Goal: Task Accomplishment & Management: Use online tool/utility

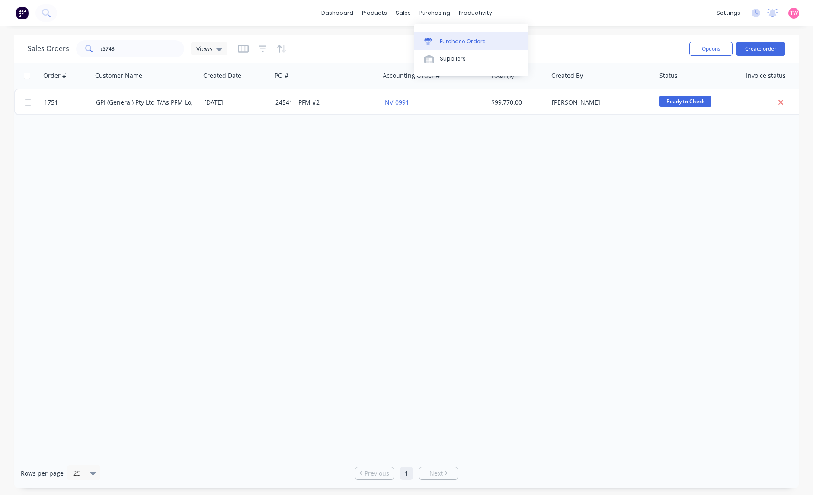
click at [453, 40] on div "Purchase Orders" at bounding box center [463, 42] width 46 height 8
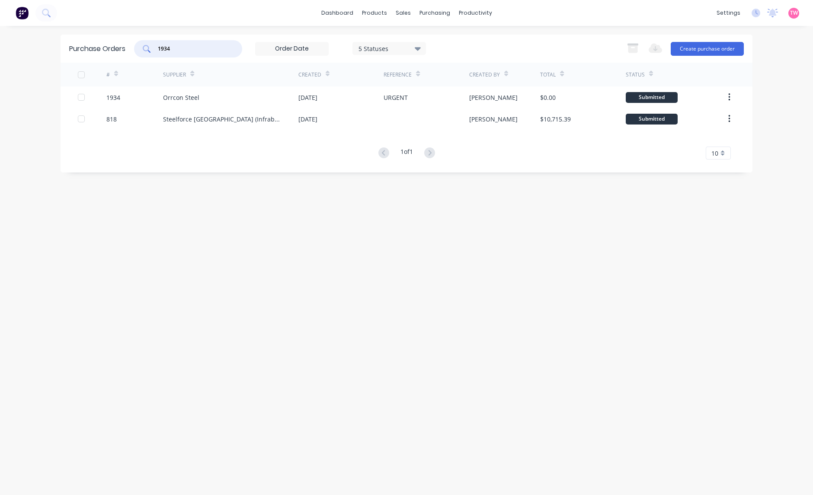
drag, startPoint x: 196, startPoint y: 48, endPoint x: 141, endPoint y: 46, distance: 55.4
click at [141, 46] on div "1934" at bounding box center [188, 48] width 108 height 17
type input "baxters"
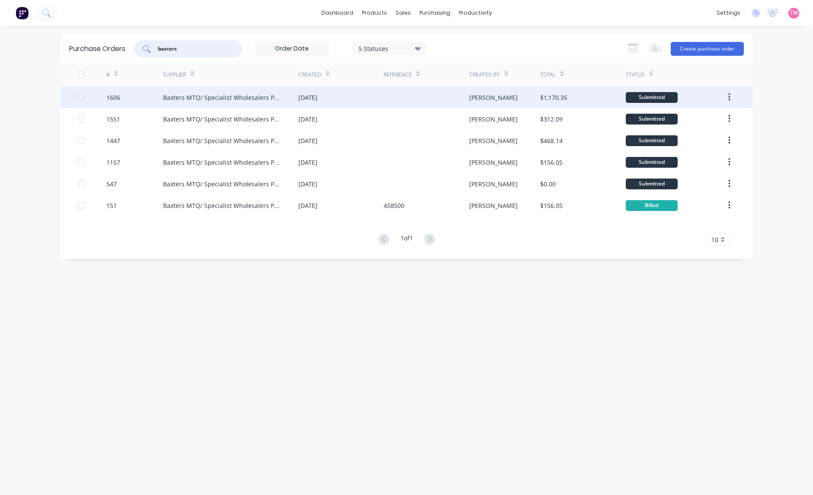
click at [150, 97] on div "1606" at bounding box center [134, 97] width 57 height 22
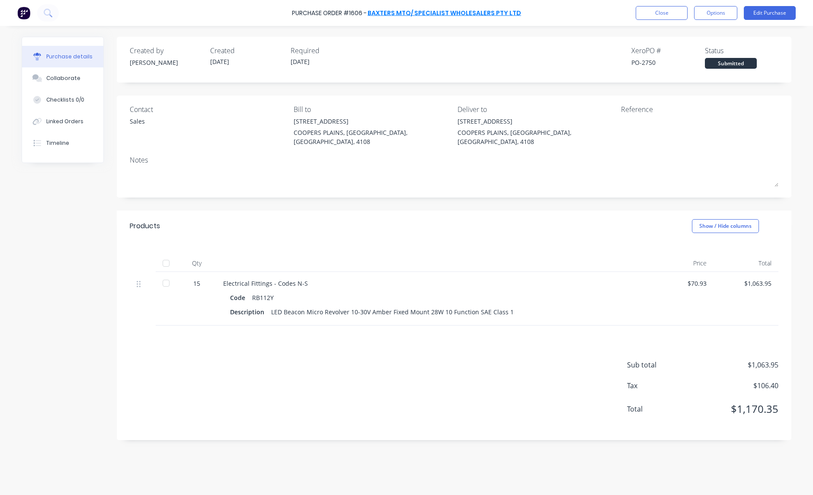
click at [427, 13] on link "Baxters MTQ/ Specialist Wholesalers Pty Ltd" at bounding box center [443, 13] width 153 height 9
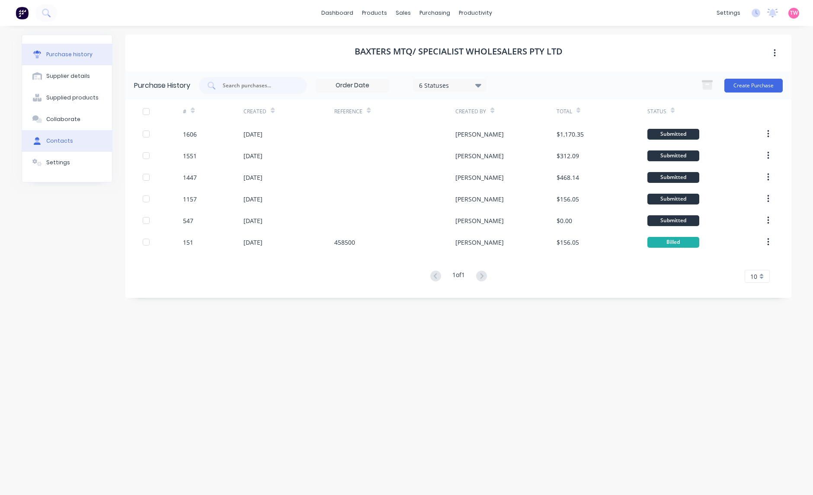
click at [55, 139] on div "Contacts" at bounding box center [59, 141] width 27 height 8
select select "AU"
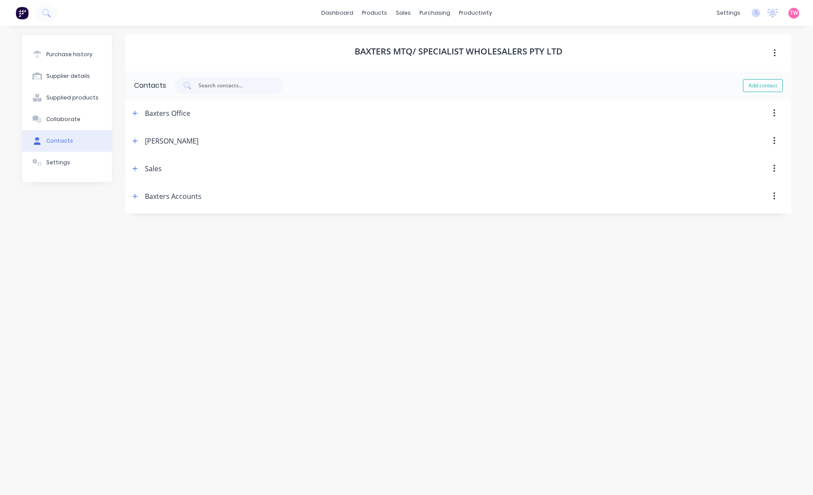
click at [130, 107] on div "Baxters Office" at bounding box center [160, 113] width 61 height 28
click at [133, 110] on icon "button" at bounding box center [134, 113] width 5 height 6
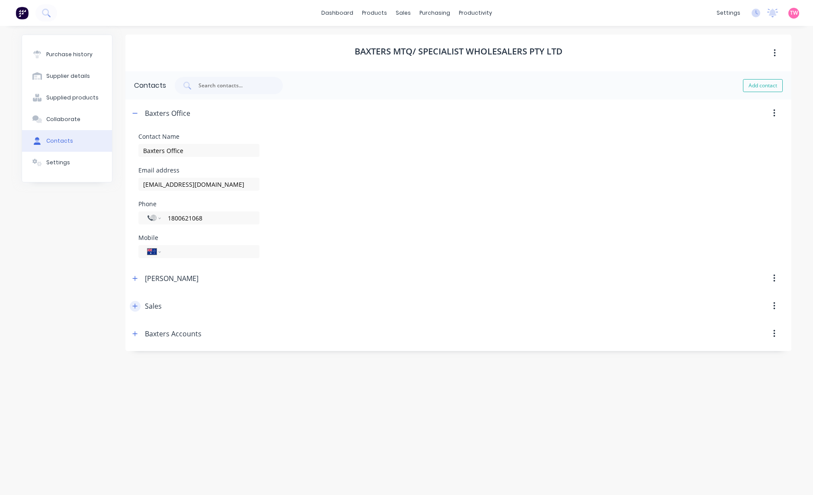
click at [134, 304] on icon "button" at bounding box center [134, 306] width 5 height 6
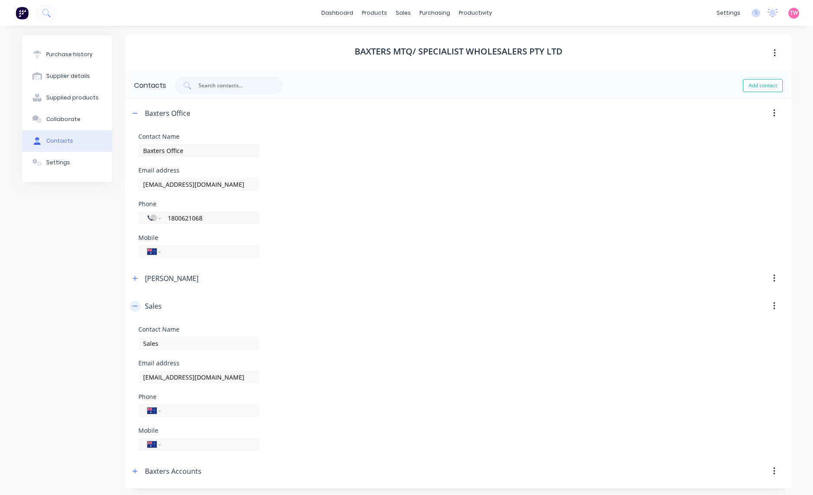
scroll to position [2, 0]
click at [132, 466] on icon "button" at bounding box center [134, 469] width 5 height 6
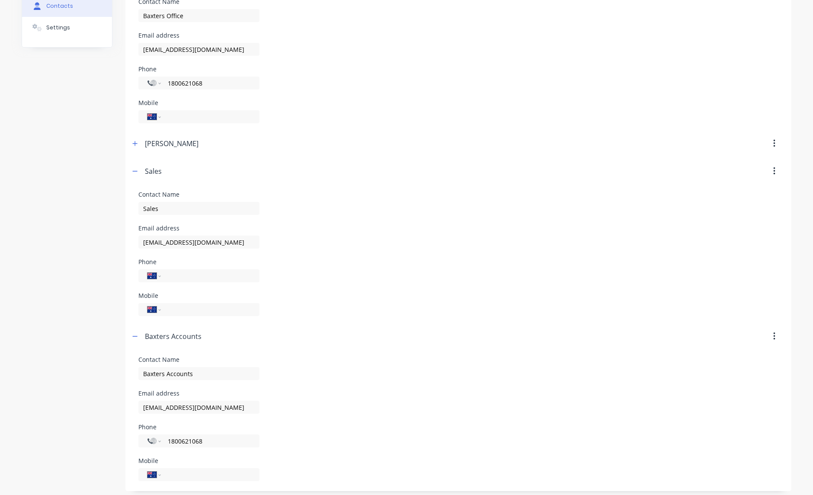
scroll to position [139, 0]
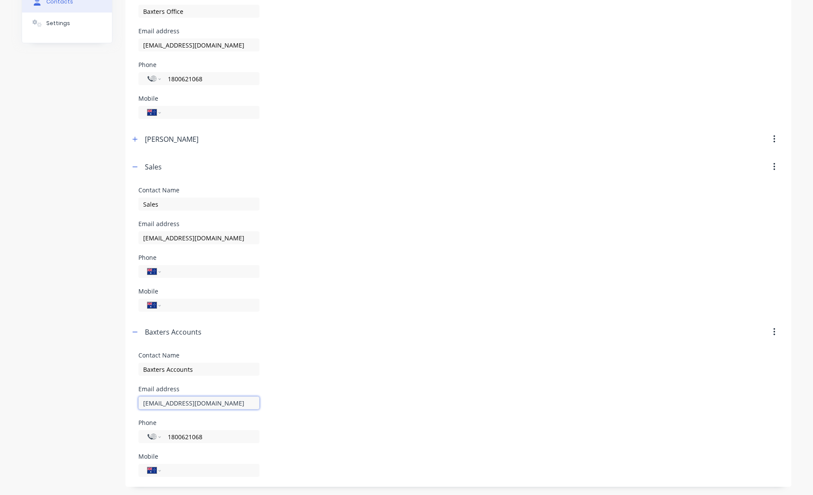
drag, startPoint x: 246, startPoint y: 402, endPoint x: 121, endPoint y: 397, distance: 124.2
click at [125, 397] on form "Contact Name Baxters Accounts Email address remittance@baxtersmtq.com.au Phone …" at bounding box center [458, 414] width 666 height 137
click at [192, 238] on input "brisbane.sales@baxtersmtq.com.au" at bounding box center [198, 237] width 121 height 13
drag, startPoint x: 217, startPoint y: 236, endPoint x: 186, endPoint y: 236, distance: 30.3
click at [186, 236] on input "brisbane.sales@baxtersmtq.com.au" at bounding box center [198, 237] width 121 height 13
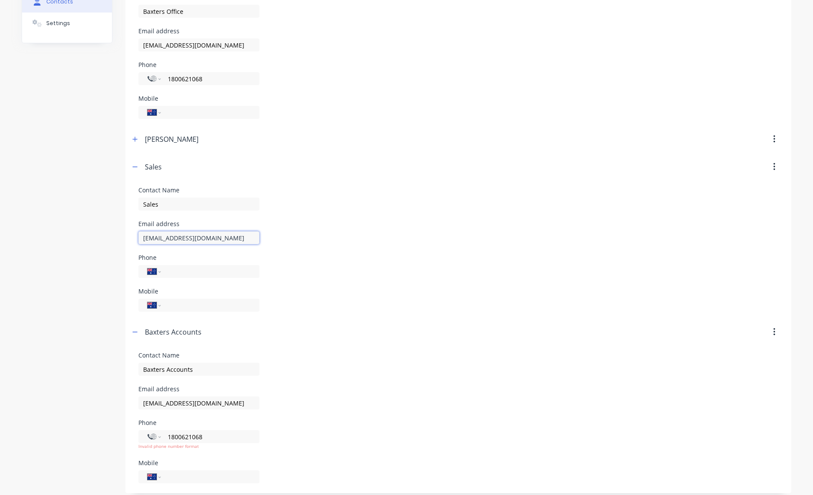
click at [180, 236] on input "brisbane.sales@jasoceania.com.au" at bounding box center [198, 237] width 121 height 13
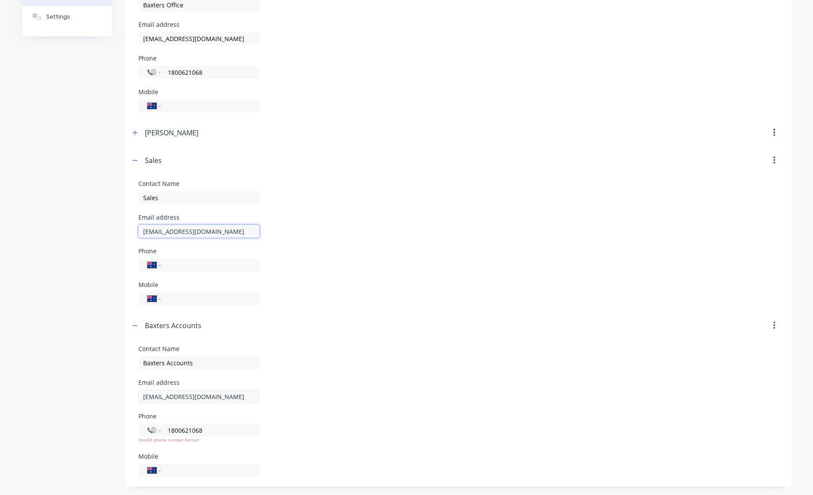
type input "brisbane@jasoceania.com.au"
click at [208, 394] on input "remittance@baxtersmtq.com.au" at bounding box center [198, 396] width 121 height 13
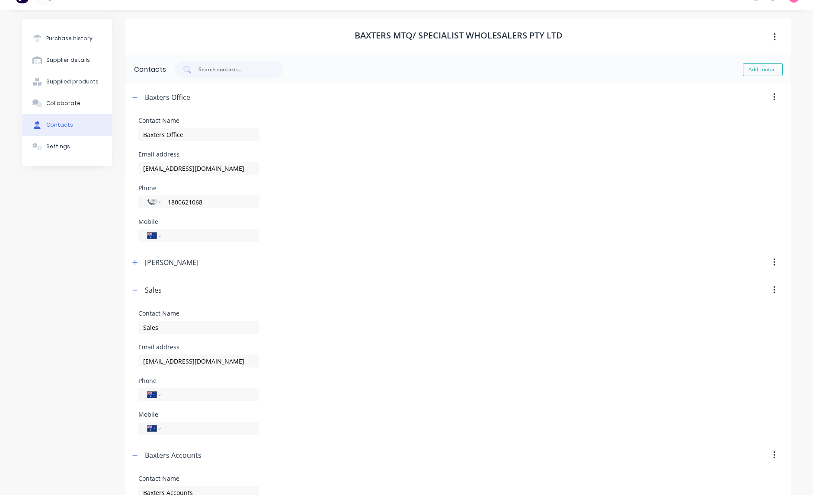
scroll to position [0, 0]
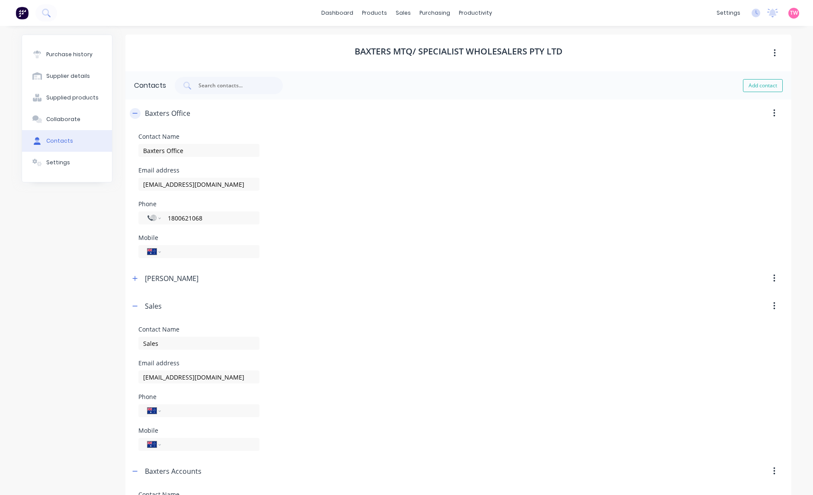
type input "remittance@jasoceania.com.au"
click at [131, 109] on button "button" at bounding box center [135, 113] width 11 height 11
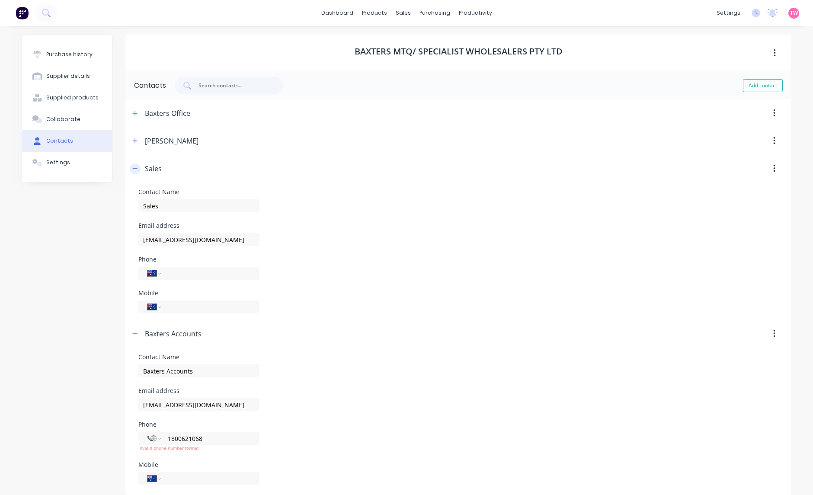
click at [132, 169] on icon "button" at bounding box center [134, 169] width 5 height 6
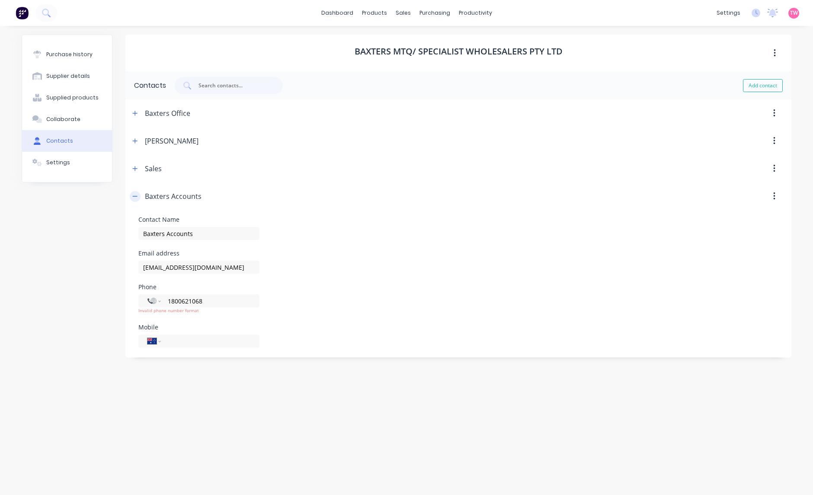
click at [133, 201] on button "button" at bounding box center [135, 196] width 11 height 11
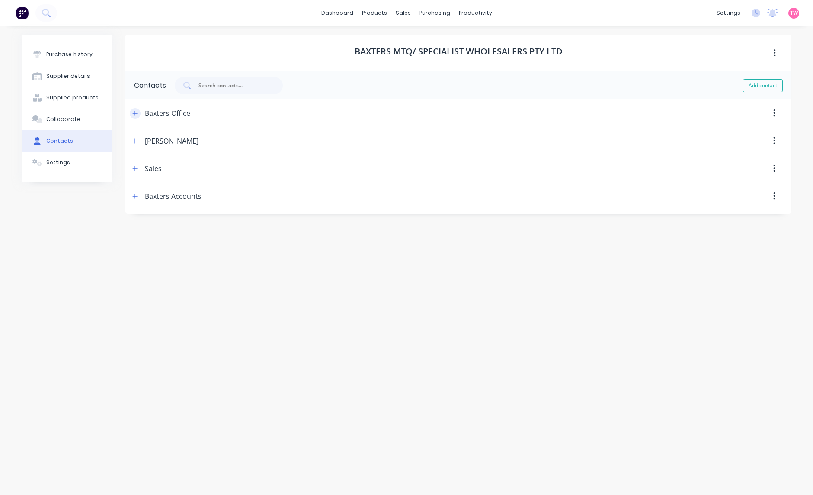
click at [136, 109] on button "button" at bounding box center [135, 113] width 11 height 11
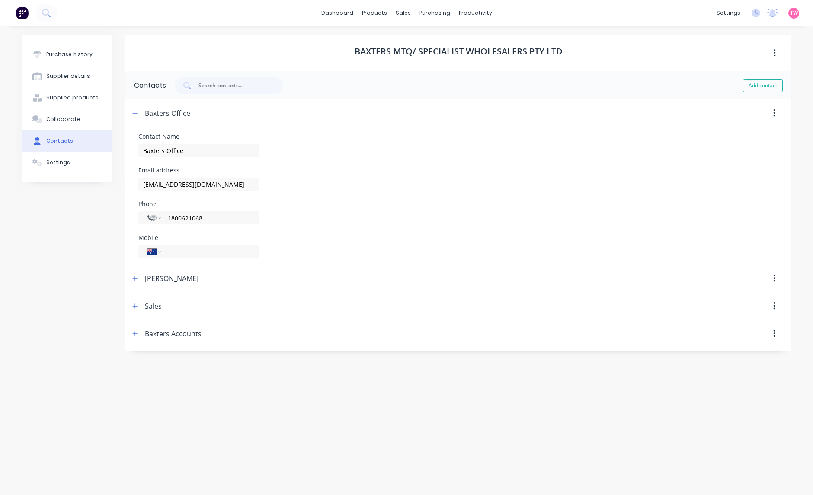
click at [158, 112] on div "Baxters Office" at bounding box center [167, 113] width 45 height 28
drag, startPoint x: 164, startPoint y: 150, endPoint x: 137, endPoint y: 150, distance: 26.8
click at [137, 150] on form "Contact Name Baxters Office Email address brisbane@baxters.com.au Phone Interna…" at bounding box center [458, 195] width 666 height 137
type input "JAS/Baxters Office"
click at [186, 181] on input "brisbane@baxters.com.au" at bounding box center [198, 184] width 121 height 13
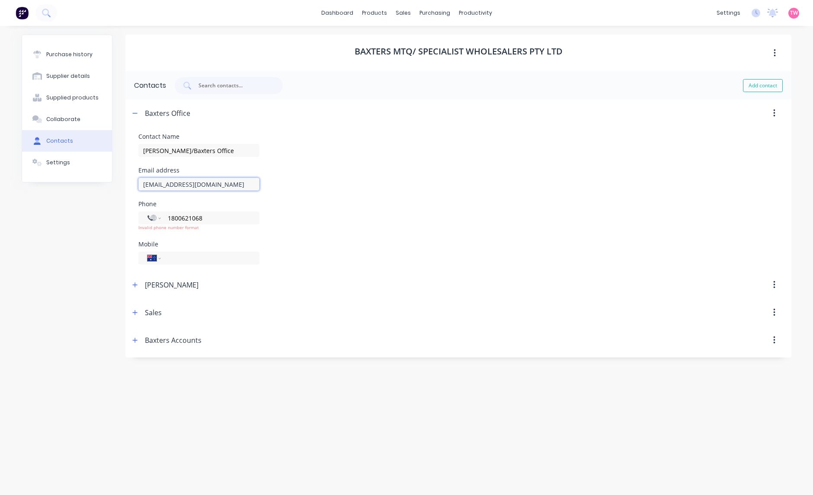
drag, startPoint x: 194, startPoint y: 181, endPoint x: 174, endPoint y: 181, distance: 19.9
click at [174, 181] on input "brisbane@baxters.com.au" at bounding box center [198, 184] width 121 height 13
type input "brisbane@oceania.com.au"
click at [77, 279] on div "Purchase history Supplier details Supplied products Collaborate Contacts Settin…" at bounding box center [67, 256] width 91 height 443
drag, startPoint x: 191, startPoint y: 218, endPoint x: 137, endPoint y: 228, distance: 54.0
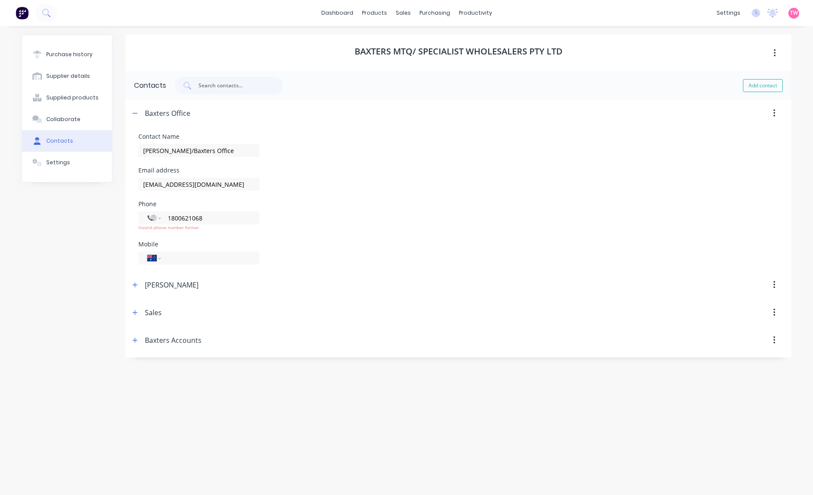
click at [144, 217] on div "International Afghanistan Åland Islands Albania Algeria American Samoa Andorra …" at bounding box center [198, 217] width 121 height 13
click at [217, 215] on input "1800621068" at bounding box center [208, 218] width 83 height 10
click at [216, 216] on input "1800621068" at bounding box center [208, 218] width 83 height 10
paste input "+0738450555"
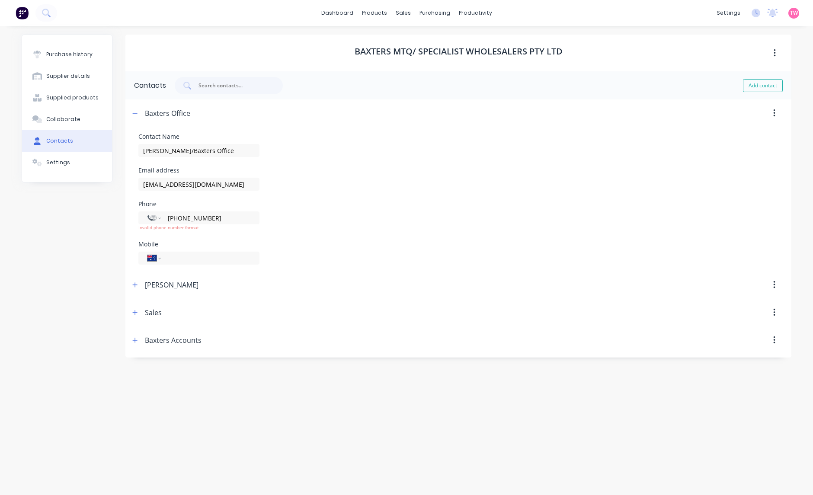
type input "+0738450555"
click at [89, 239] on div "Purchase history Supplier details Supplied products Collaborate Contacts Settin…" at bounding box center [67, 256] width 91 height 443
click at [140, 312] on button "button" at bounding box center [135, 312] width 11 height 11
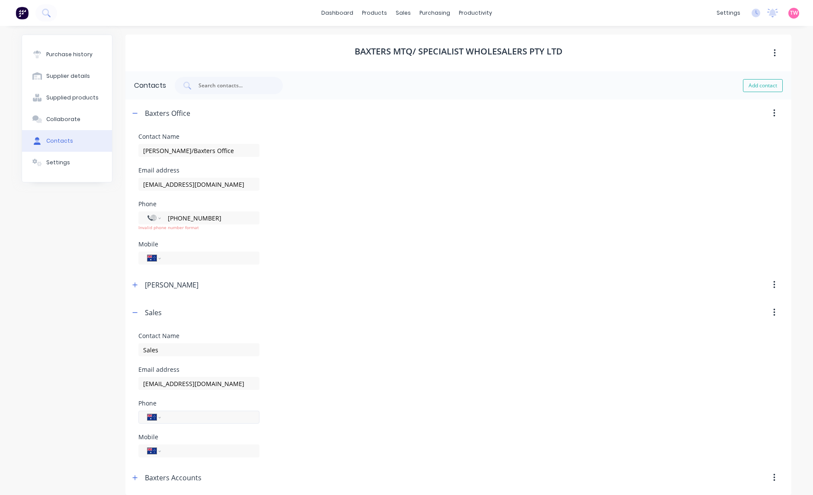
click at [173, 417] on input "tel" at bounding box center [208, 417] width 83 height 10
paste input "(07) 3845 0555"
type input "(07) 3845 0555"
click at [119, 388] on div "Purchase history Supplier details Supplied products Collaborate Contacts Settin…" at bounding box center [407, 265] width 770 height 460
click at [130, 310] on button "button" at bounding box center [135, 312] width 11 height 11
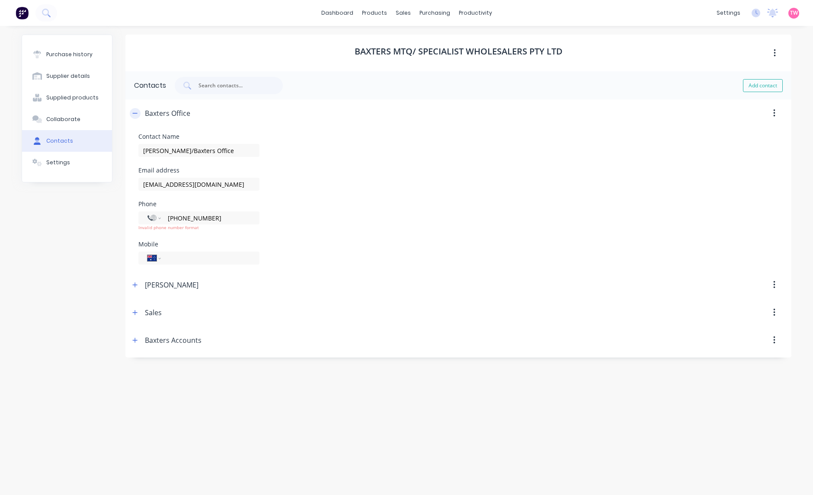
click at [137, 116] on icon "button" at bounding box center [134, 113] width 5 height 6
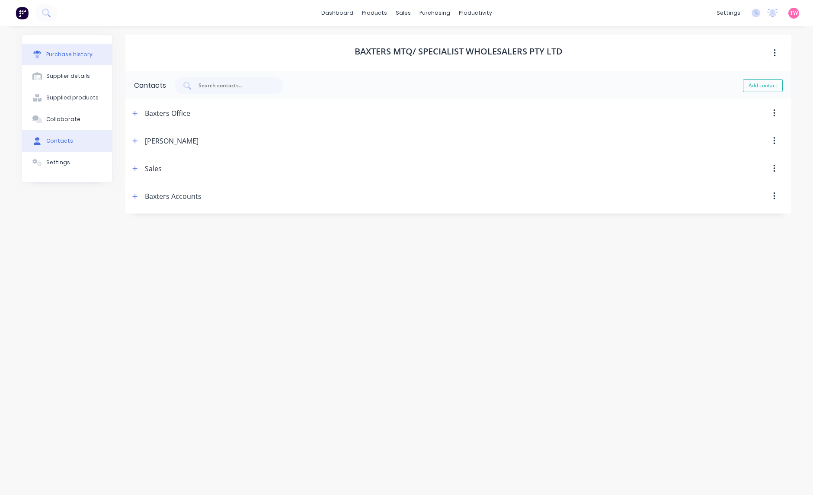
click at [61, 56] on div "Purchase history" at bounding box center [69, 55] width 46 height 8
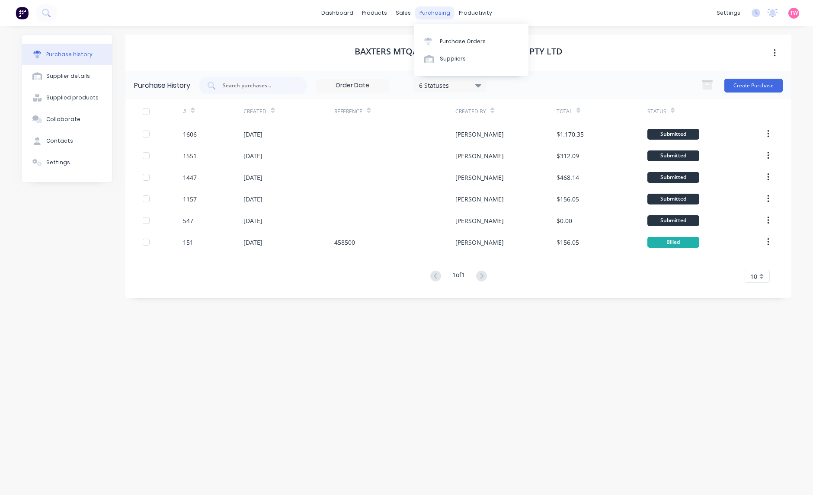
click at [427, 14] on div "purchasing" at bounding box center [434, 12] width 39 height 13
click at [446, 42] on div "Purchase Orders" at bounding box center [463, 42] width 46 height 8
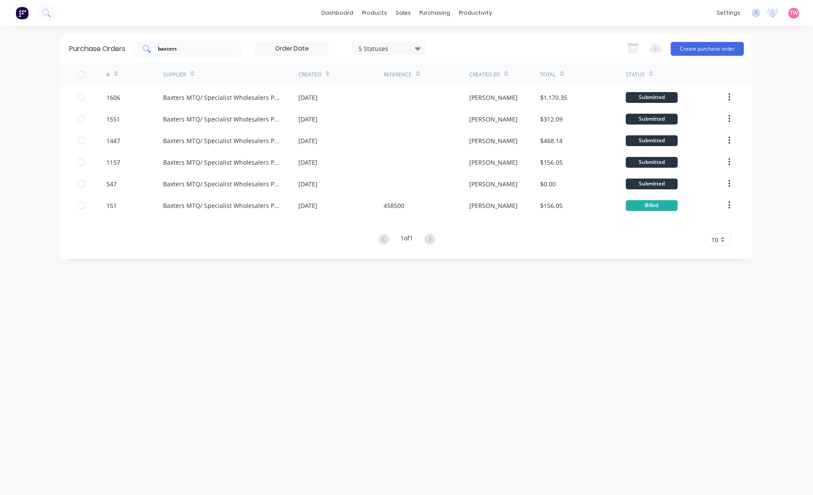
click at [226, 45] on div "baxters" at bounding box center [188, 48] width 108 height 17
type input "b"
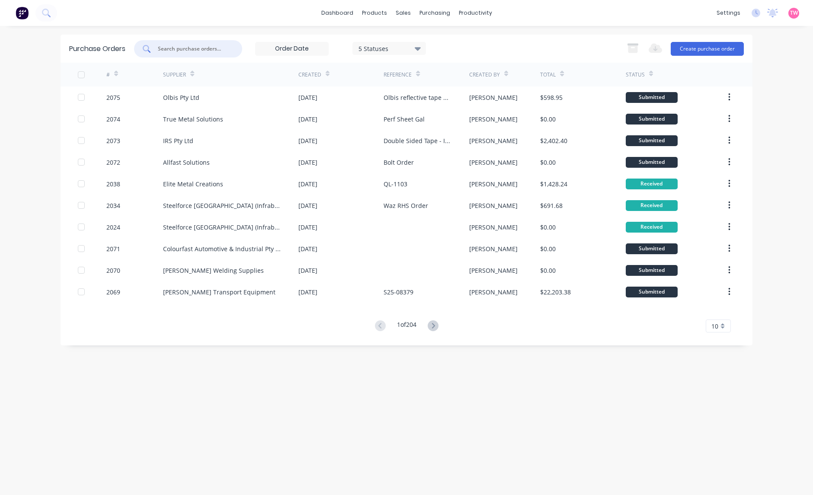
paste input "1985"
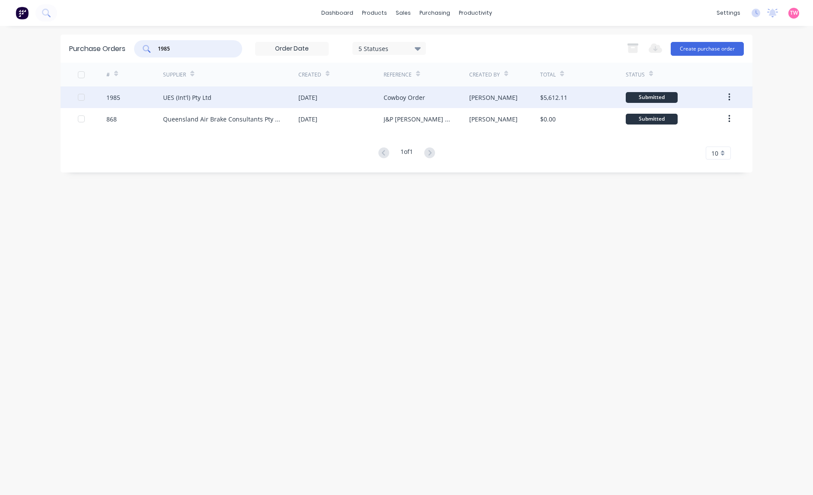
type input "1985"
click at [132, 96] on div "1985" at bounding box center [134, 97] width 57 height 22
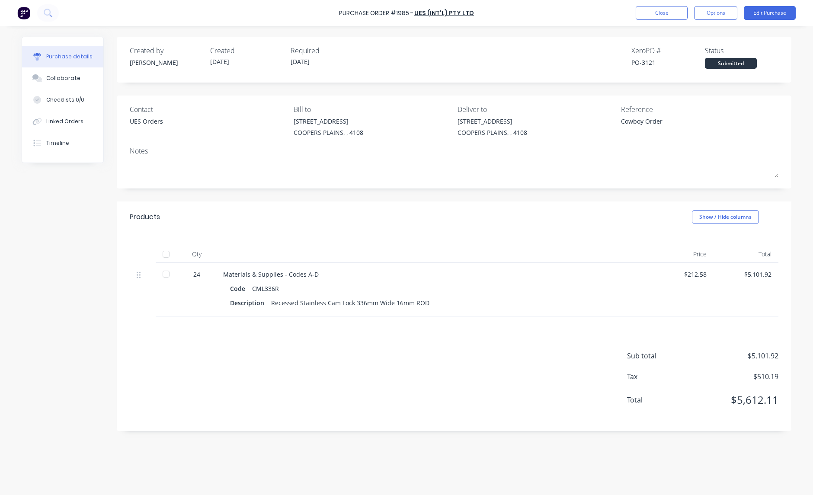
click at [647, 61] on div "PO-3121" at bounding box center [667, 62] width 73 height 9
copy div "3121"
click at [657, 13] on button "Close" at bounding box center [662, 13] width 52 height 14
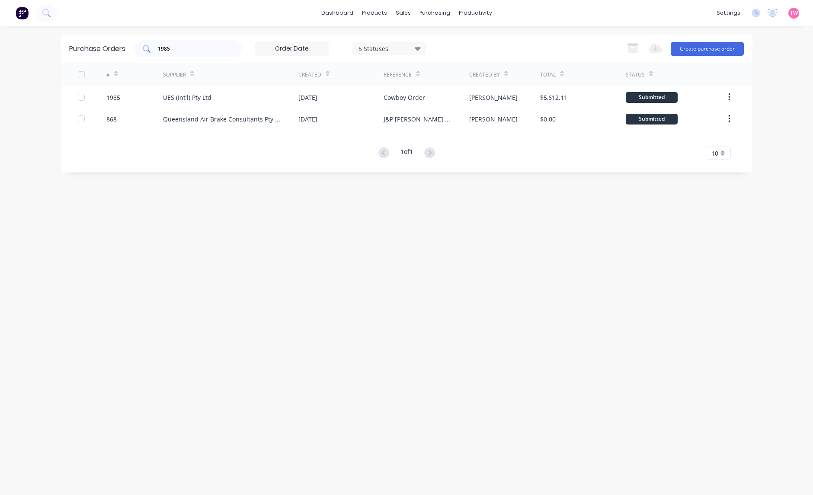
click at [139, 44] on div "1985" at bounding box center [188, 48] width 108 height 17
paste input "91"
type input "1991"
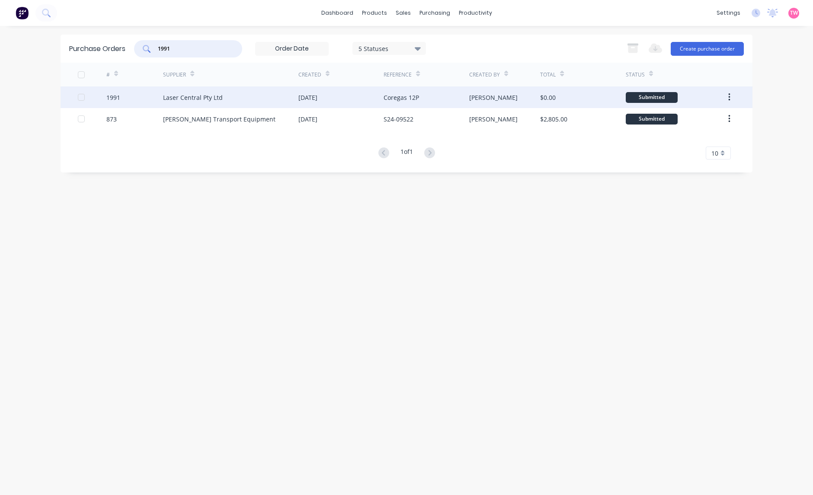
click at [131, 99] on div "1991" at bounding box center [134, 97] width 57 height 22
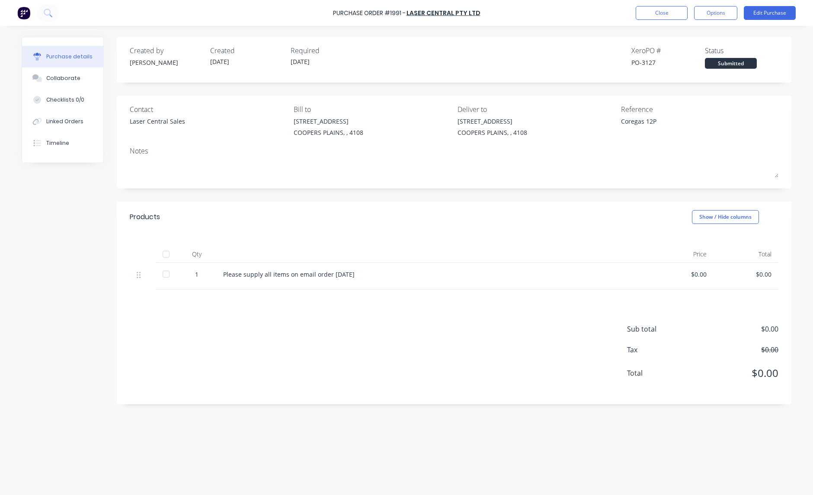
click at [643, 59] on div "PO-3127" at bounding box center [667, 62] width 73 height 9
copy div "3127"
click at [646, 11] on button "Close" at bounding box center [662, 13] width 52 height 14
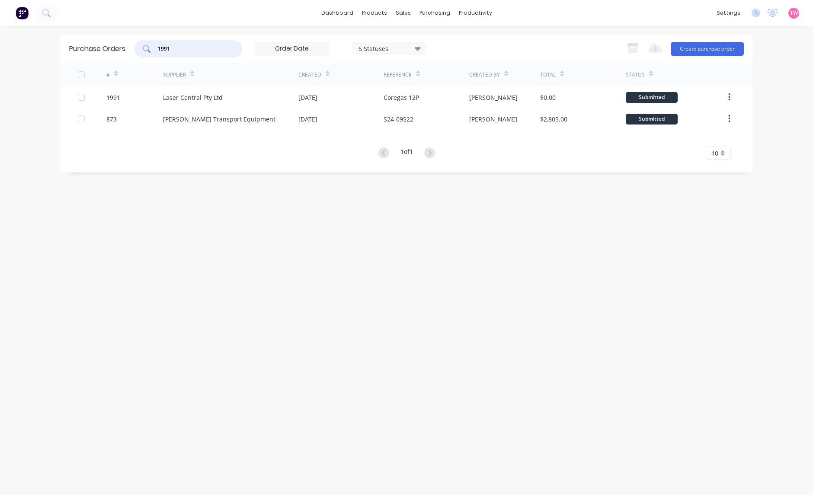
drag, startPoint x: 200, startPoint y: 49, endPoint x: 148, endPoint y: 45, distance: 51.6
click at [177, 47] on input "1991" at bounding box center [193, 49] width 72 height 9
click at [148, 45] on icon at bounding box center [147, 49] width 8 height 8
type input "1"
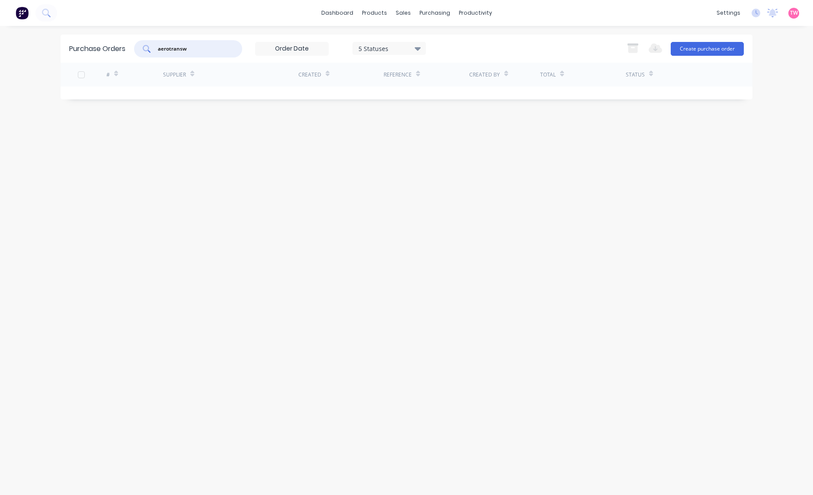
type input "aerotrans"
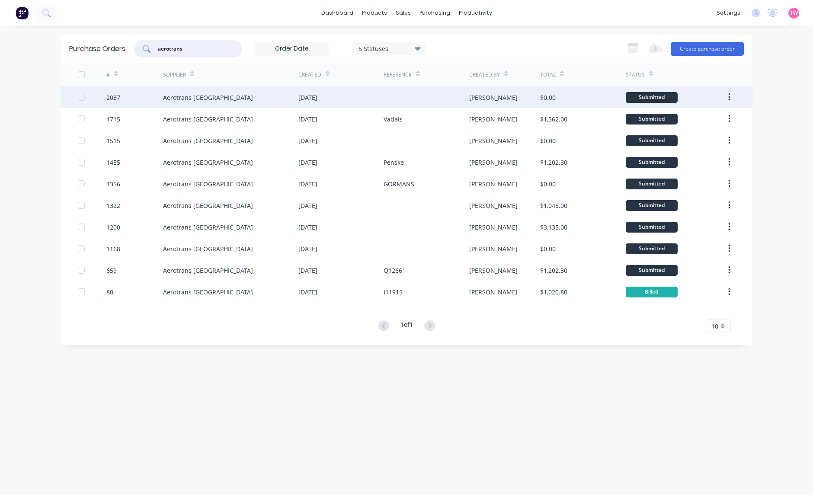
click at [256, 95] on div "Aerotrans Australia" at bounding box center [230, 97] width 135 height 22
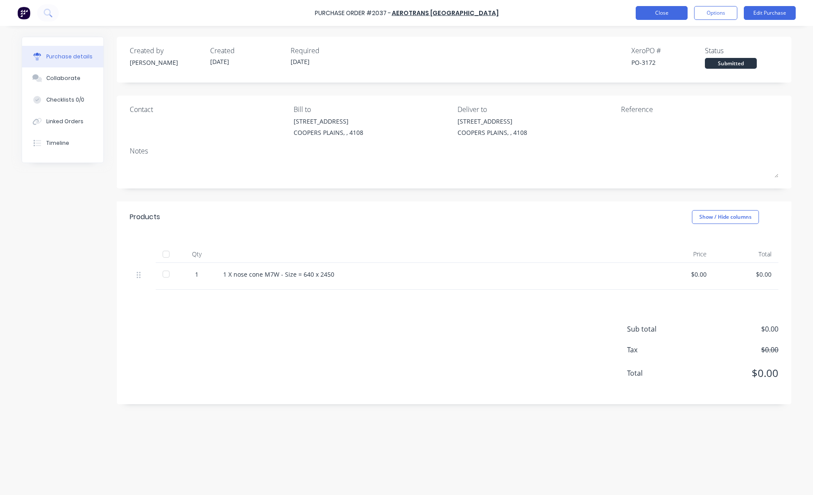
click at [649, 12] on button "Close" at bounding box center [662, 13] width 52 height 14
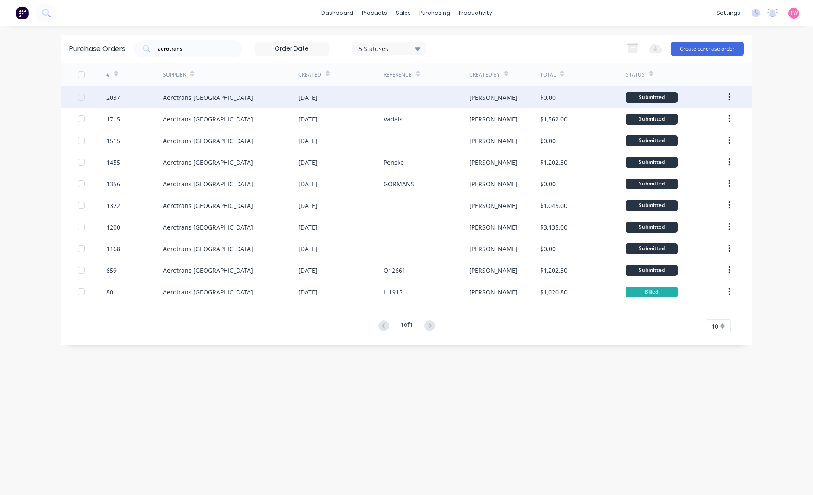
click at [237, 99] on div "Aerotrans Australia" at bounding box center [230, 97] width 135 height 22
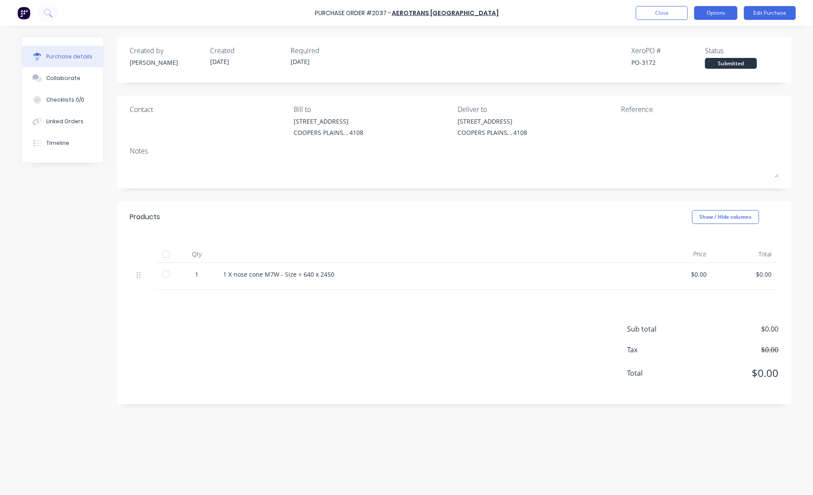
click at [712, 15] on button "Options" at bounding box center [715, 13] width 43 height 14
click at [688, 84] on div "Duplicate" at bounding box center [696, 87] width 67 height 13
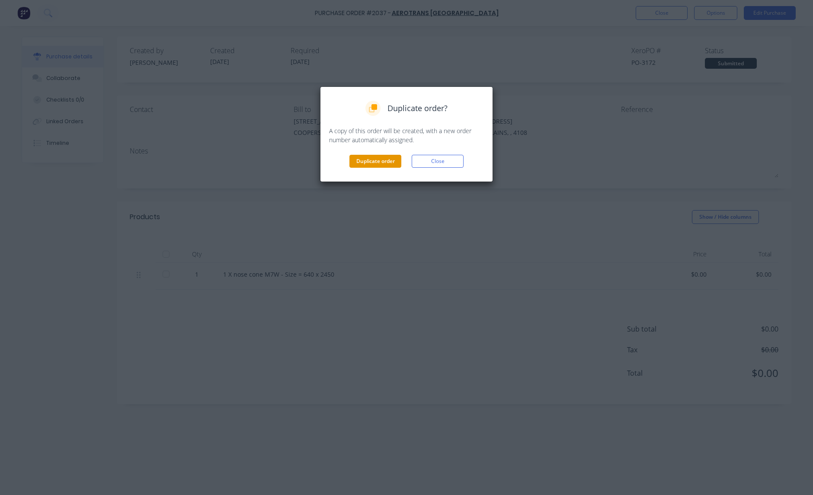
click at [370, 161] on button "Duplicate order" at bounding box center [375, 161] width 52 height 13
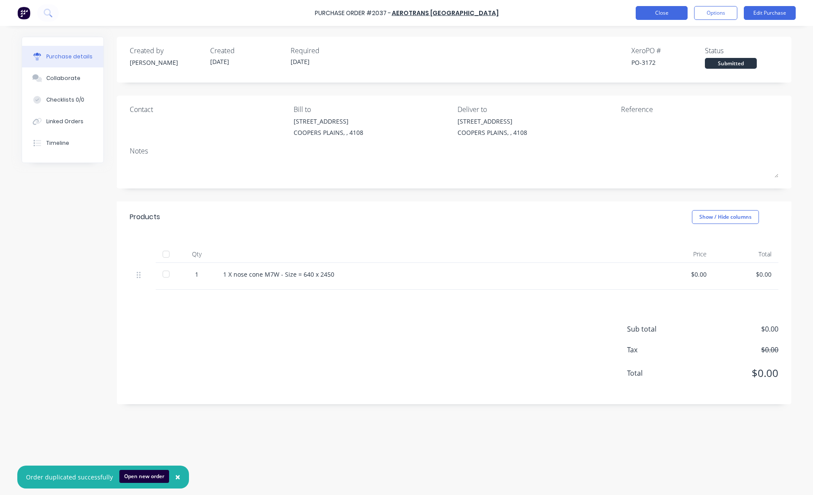
click at [656, 17] on button "Close" at bounding box center [662, 13] width 52 height 14
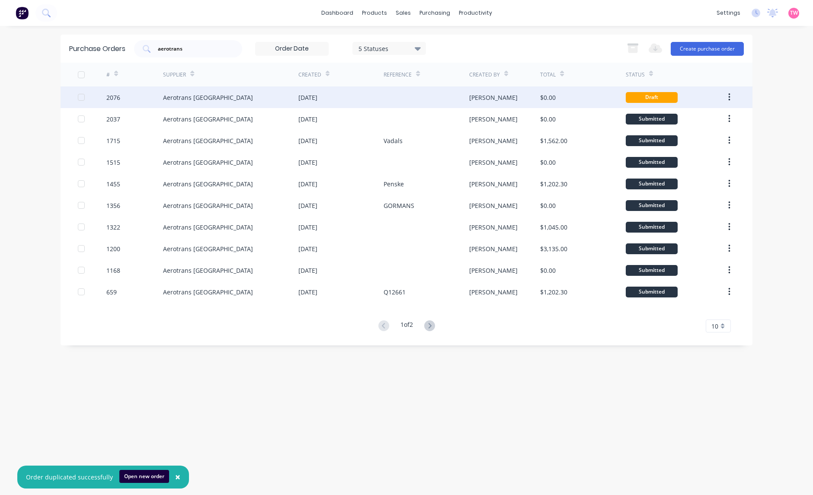
click at [246, 96] on div "Aerotrans Australia" at bounding box center [230, 97] width 135 height 22
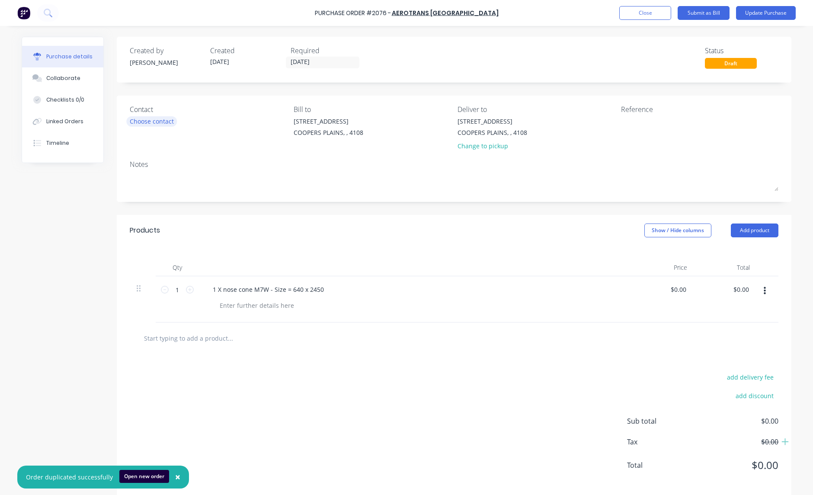
click at [144, 122] on div "Choose contact" at bounding box center [152, 121] width 44 height 9
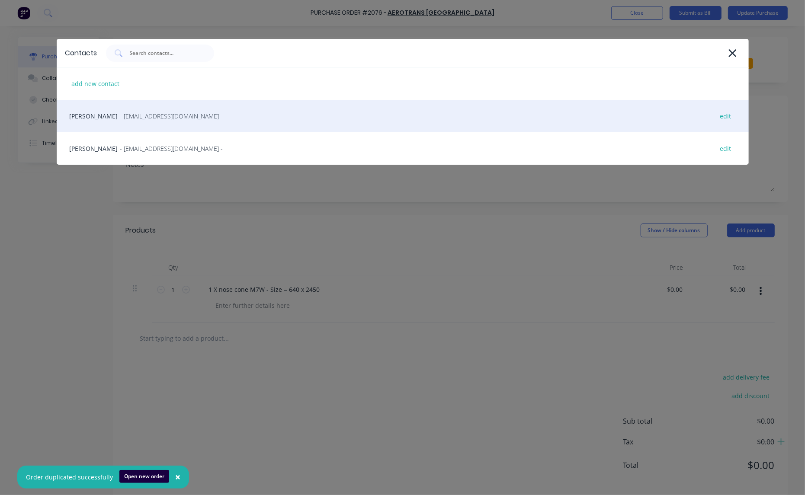
click at [112, 117] on div "Leisha Van Schalm - admin@aerotrans.com.au - edit" at bounding box center [403, 116] width 692 height 32
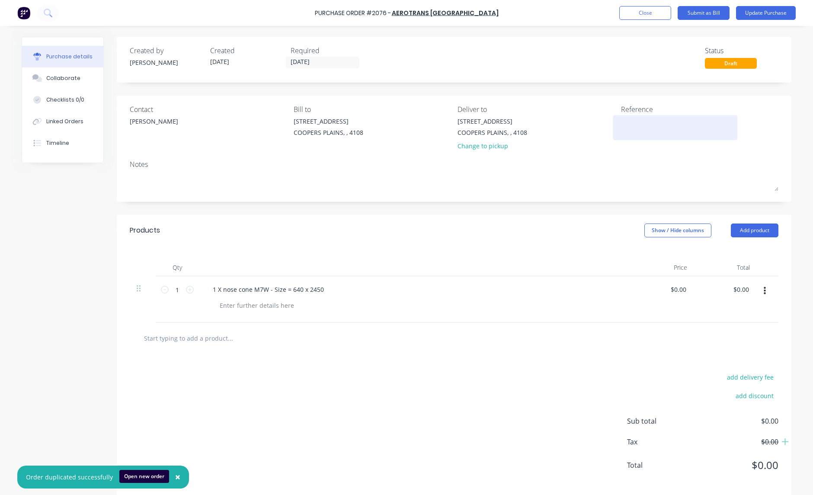
click at [642, 123] on textarea at bounding box center [675, 126] width 108 height 19
type textarea "Nosecone"
click at [766, 14] on button "Update Purchase" at bounding box center [766, 13] width 60 height 14
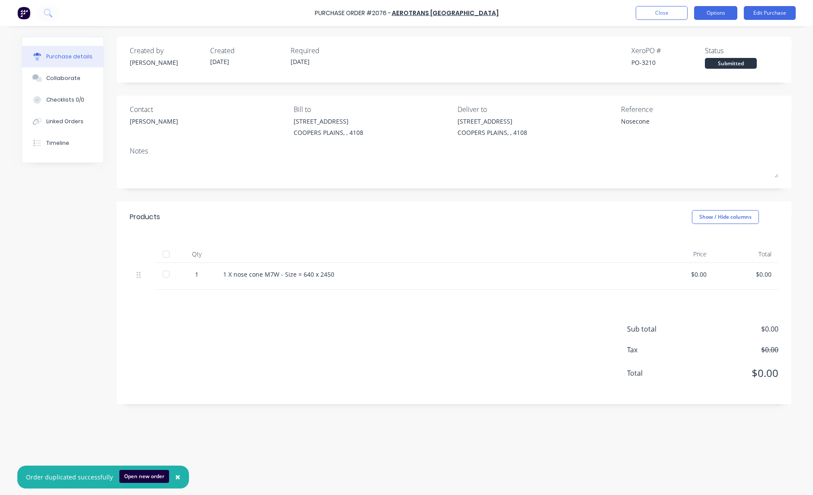
click at [720, 9] on button "Options" at bounding box center [715, 13] width 43 height 14
click at [702, 33] on div "Print / Email" at bounding box center [696, 35] width 67 height 13
click at [696, 49] on div "With pricing" at bounding box center [696, 52] width 67 height 13
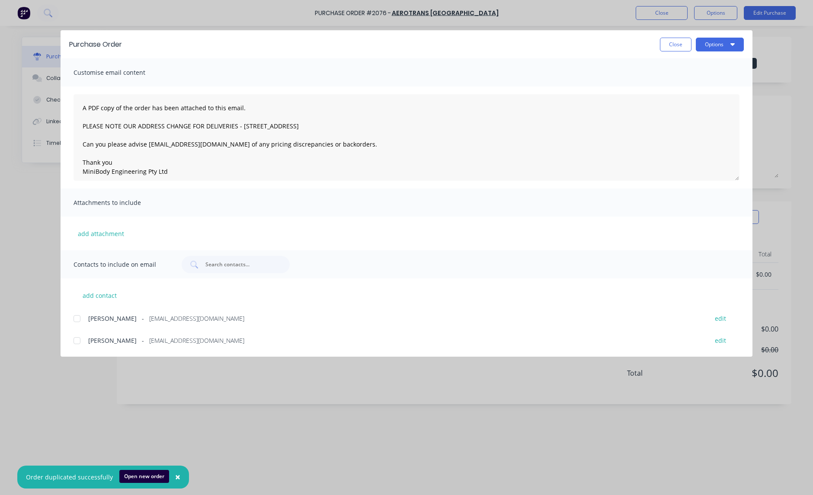
click at [76, 316] on div at bounding box center [76, 318] width 17 height 17
click at [79, 108] on textarea "A PDF copy of the order has been attached to this email. PLEASE NOTE OUR ADDRES…" at bounding box center [406, 137] width 666 height 86
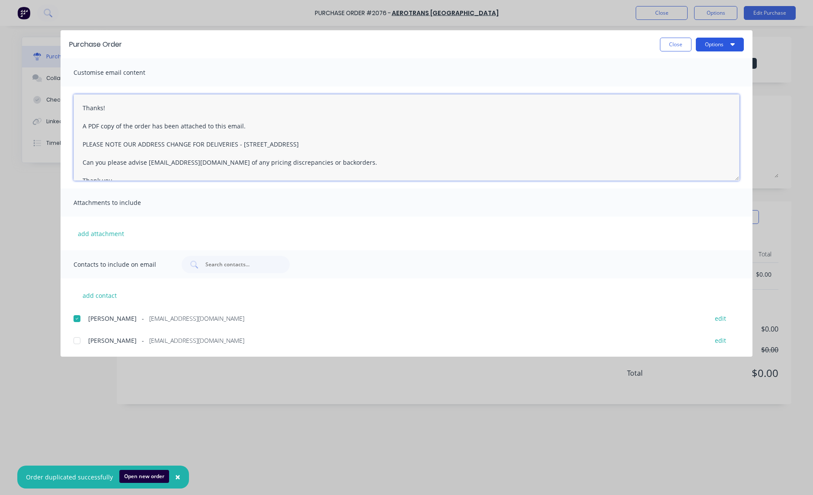
type textarea "Thanks! A PDF copy of the order has been attached to this email. PLEASE NOTE OU…"
click at [733, 48] on button "Options" at bounding box center [720, 45] width 48 height 14
click at [700, 95] on div "Email" at bounding box center [702, 101] width 67 height 13
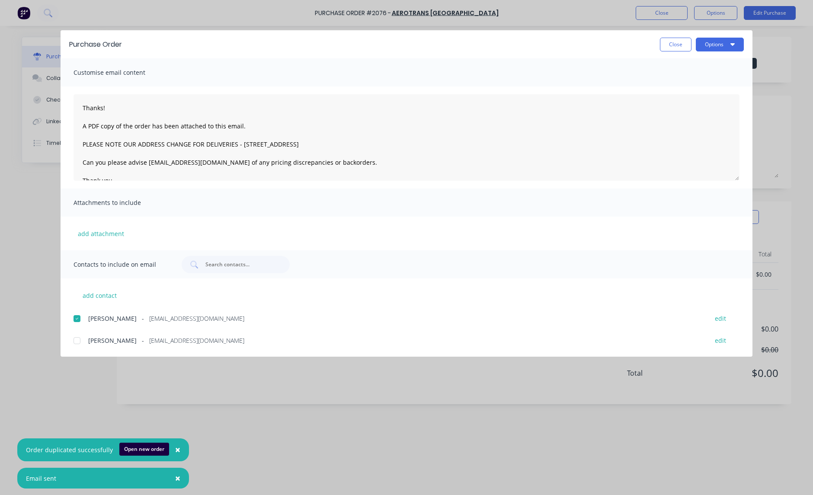
click at [660, 14] on div "Purchase Order Close Options Customise email content Thanks! A PDF copy of the …" at bounding box center [406, 247] width 813 height 495
click at [677, 52] on div "Purchase Order Close Options" at bounding box center [407, 44] width 692 height 28
click at [671, 44] on button "Close" at bounding box center [676, 45] width 32 height 14
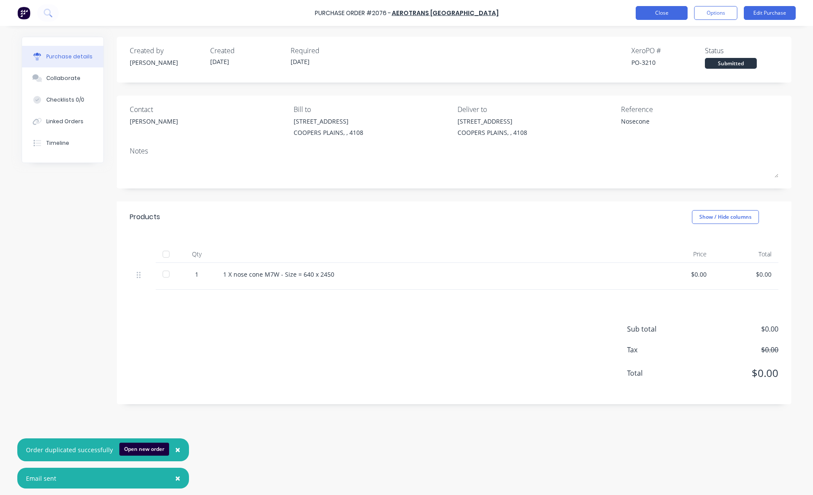
click at [660, 17] on button "Close" at bounding box center [662, 13] width 52 height 14
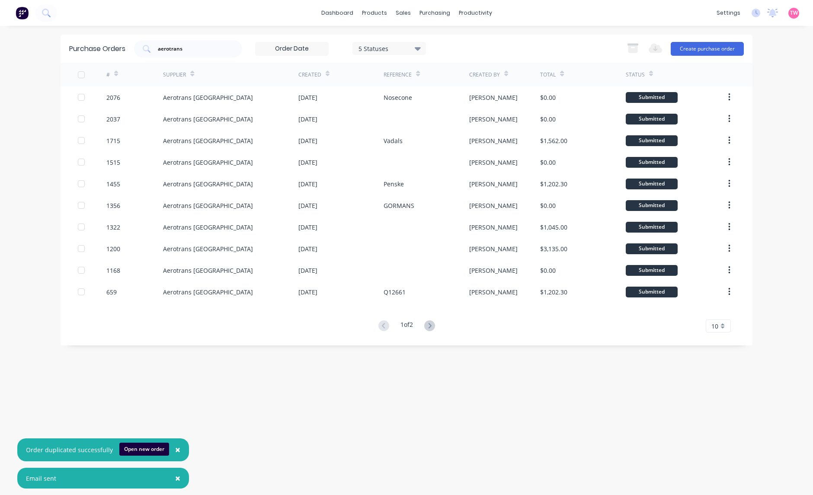
click at [176, 453] on span "×" at bounding box center [177, 450] width 5 height 12
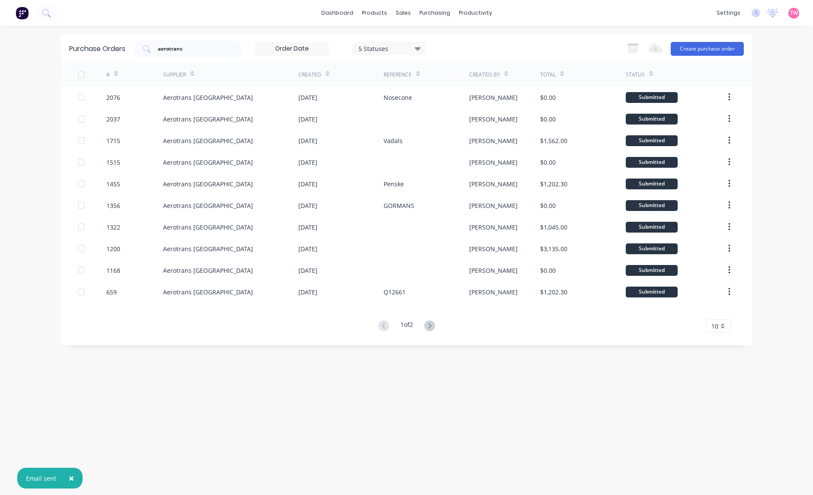
click at [70, 480] on span "×" at bounding box center [71, 478] width 5 height 12
click at [332, 7] on link "dashboard" at bounding box center [337, 12] width 41 height 13
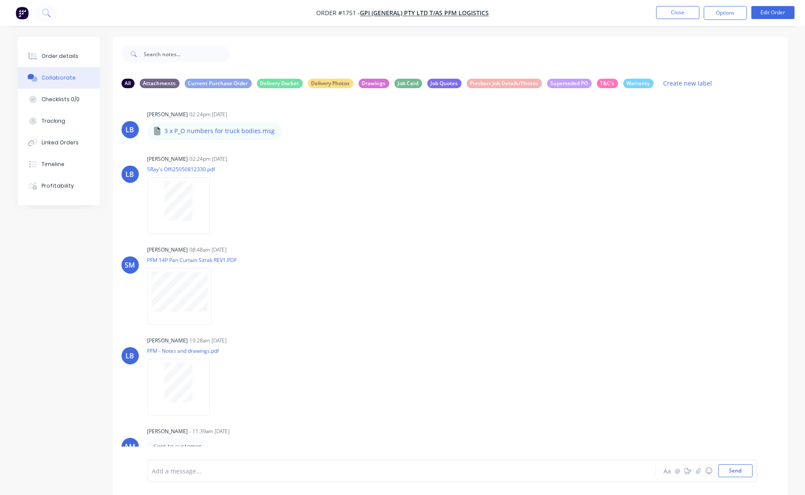
scroll to position [1546, 0]
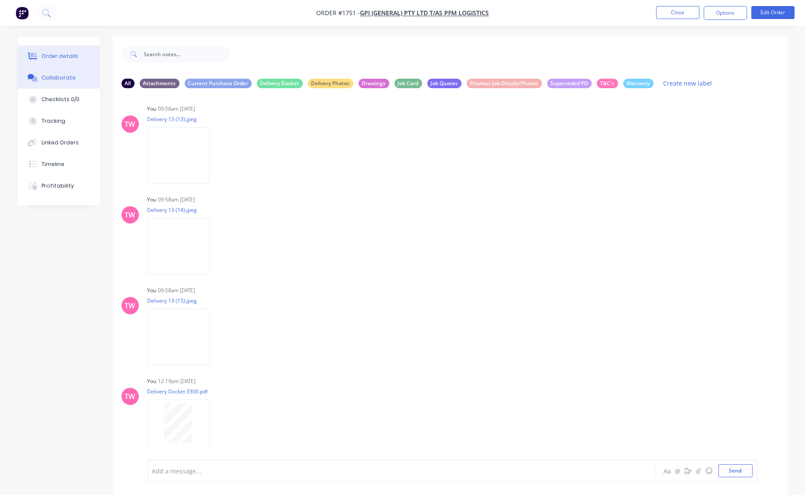
click at [66, 53] on div "Order details" at bounding box center [60, 56] width 37 height 8
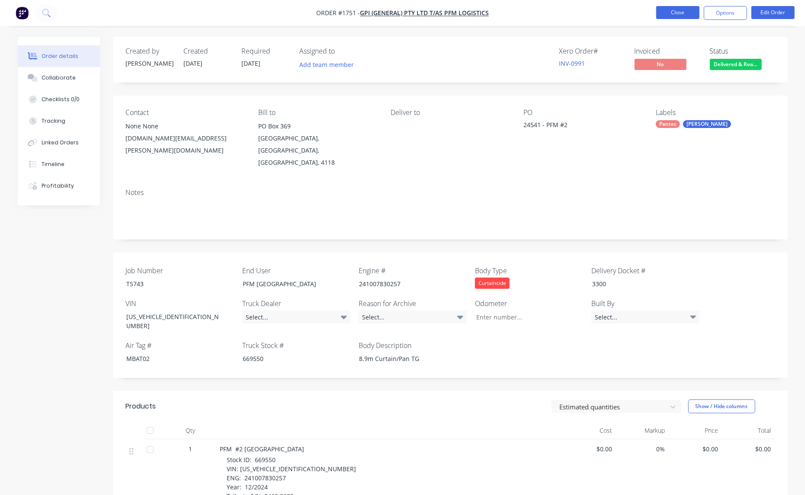
click at [671, 13] on button "Close" at bounding box center [677, 12] width 43 height 13
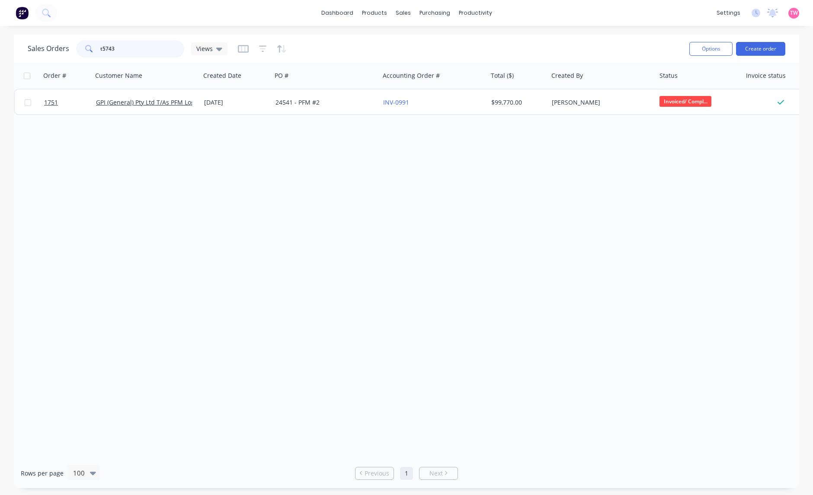
drag, startPoint x: 126, startPoint y: 48, endPoint x: 64, endPoint y: 47, distance: 62.7
click at [64, 52] on div "Sales Orders t5743 Views" at bounding box center [128, 48] width 200 height 17
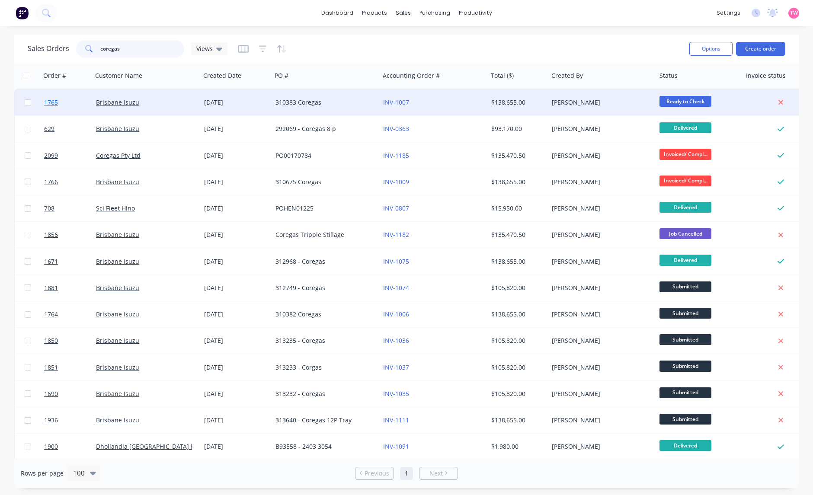
type input "coregas"
click at [78, 104] on link "1765" at bounding box center [70, 102] width 52 height 26
